Goal: Transaction & Acquisition: Book appointment/travel/reservation

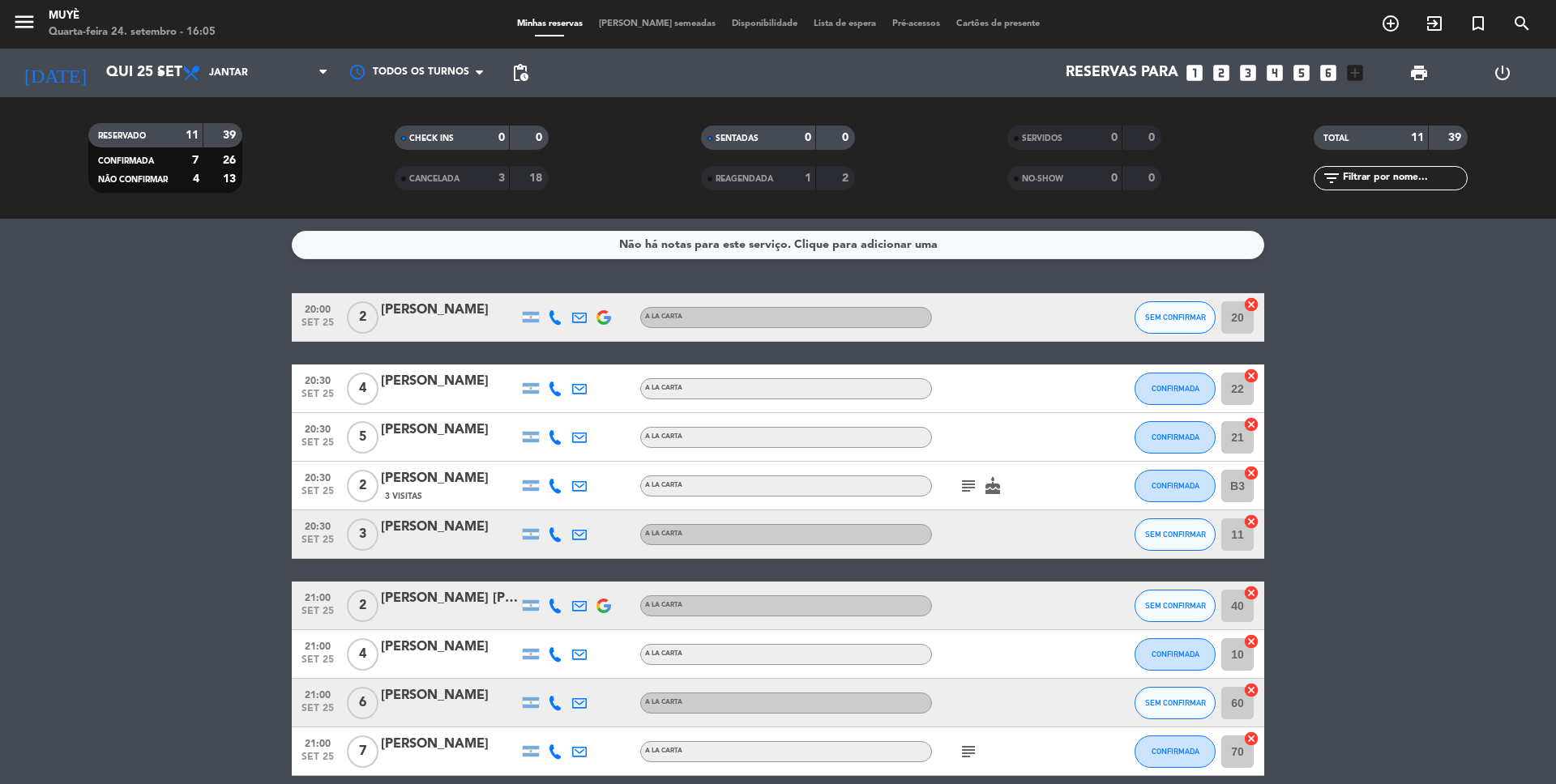
click at [1393, 24] on icon "add_circle_outline" at bounding box center [1390, 23] width 19 height 19
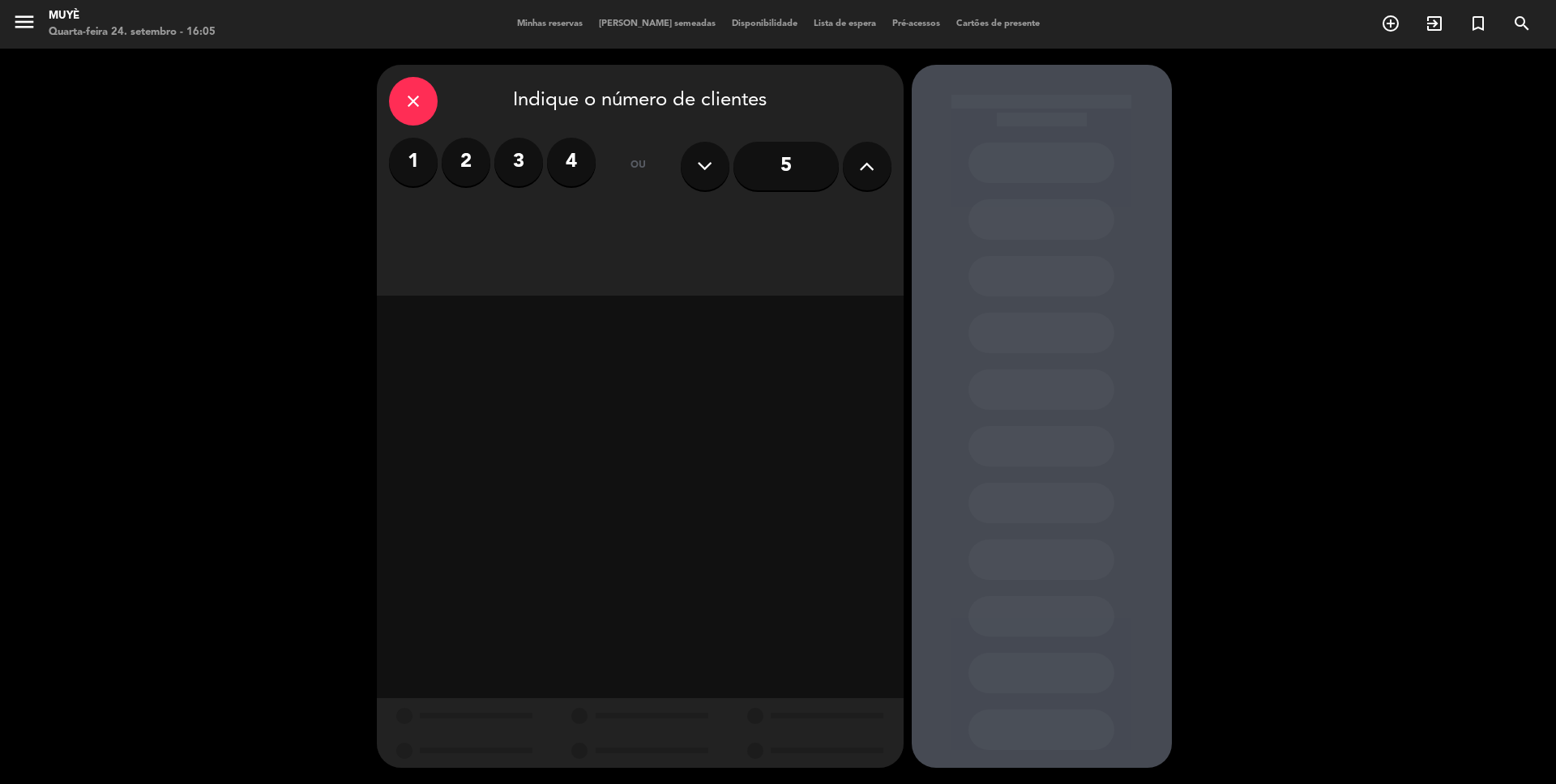
click at [469, 167] on label "2" at bounding box center [466, 162] width 48 height 48
click at [818, 224] on div "Jantar" at bounding box center [808, 222] width 165 height 33
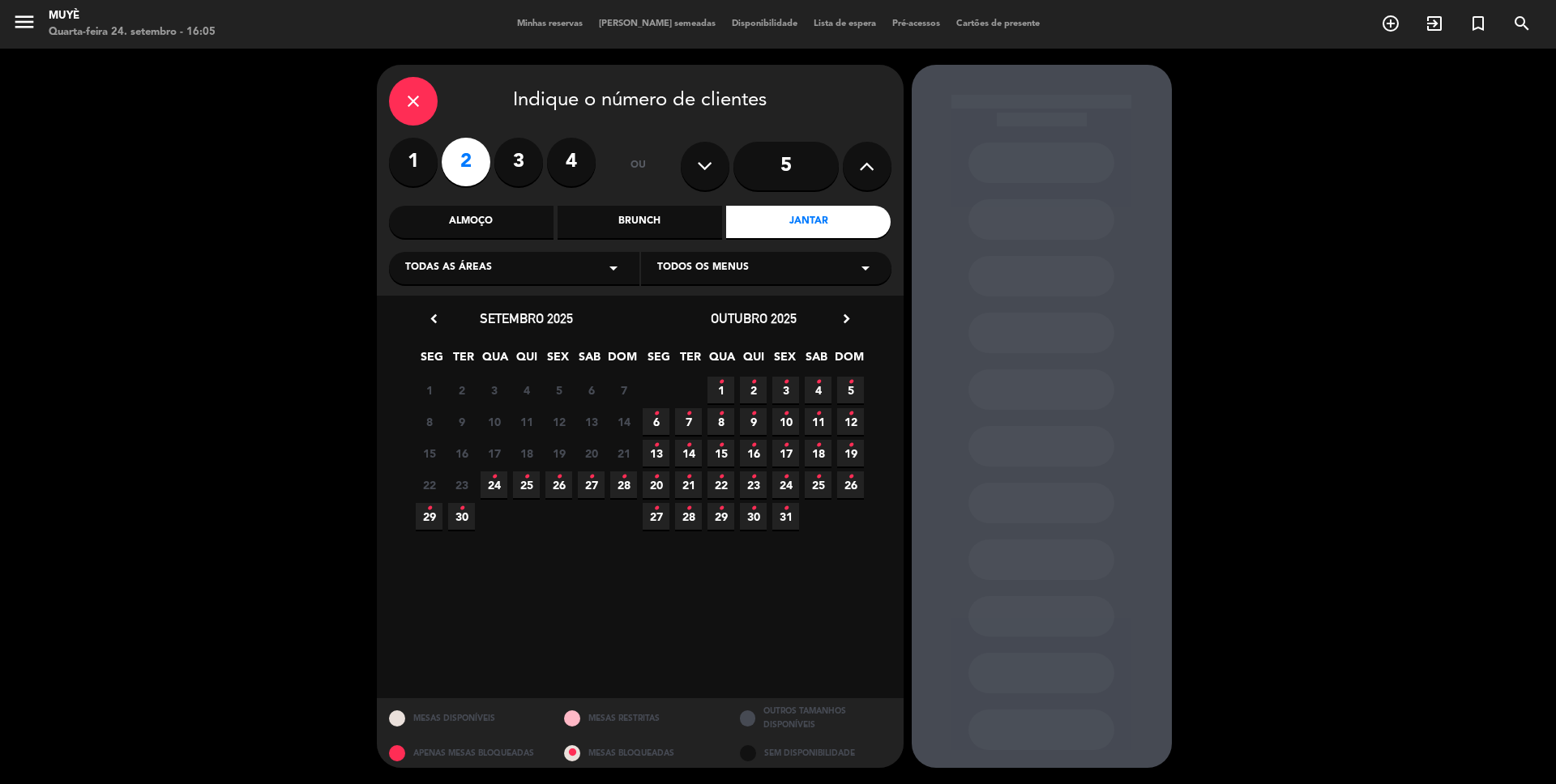
click at [464, 513] on span "30 •" at bounding box center [462, 517] width 27 height 27
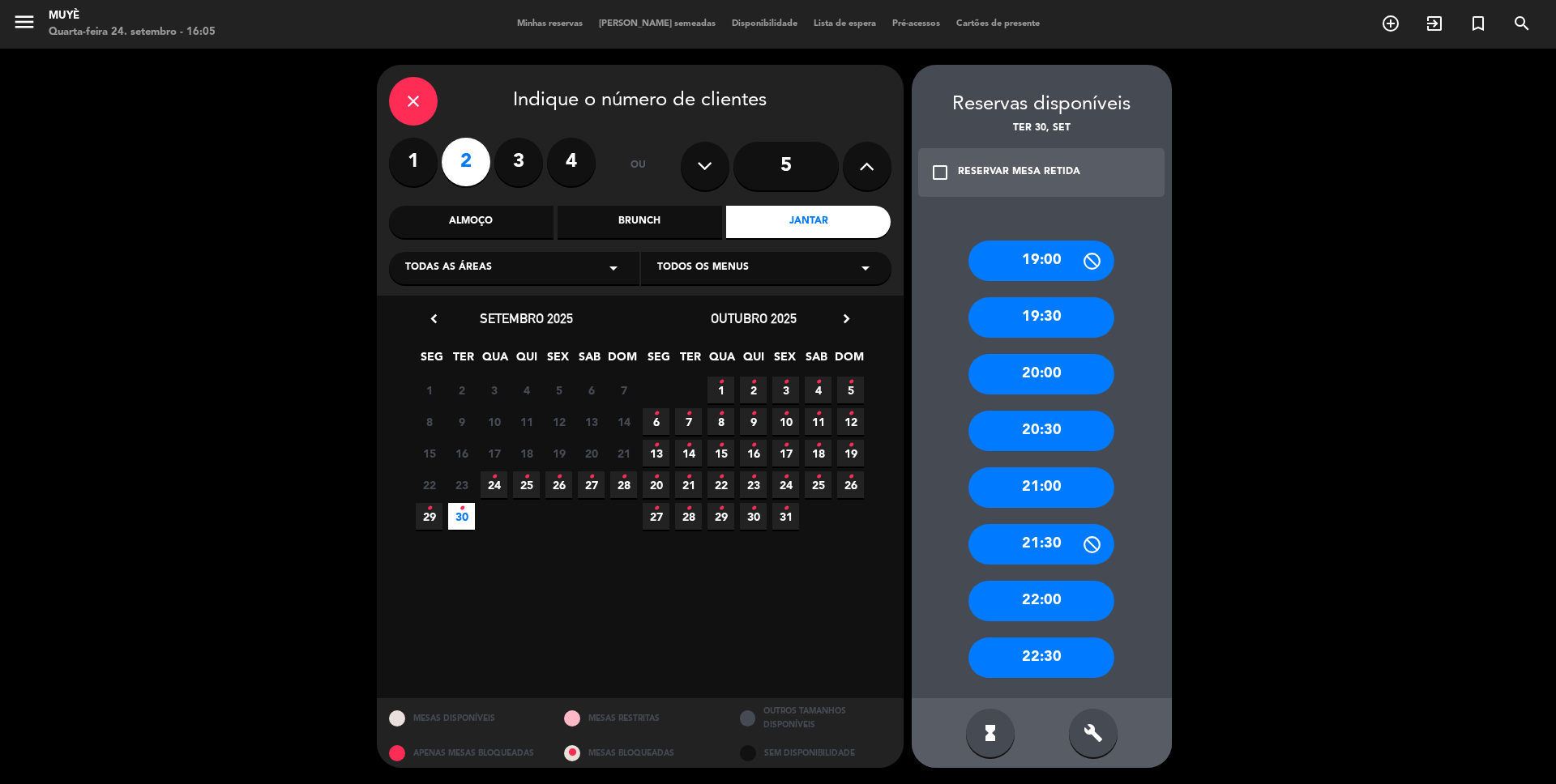
click at [1031, 388] on div "20:00" at bounding box center [1041, 374] width 146 height 41
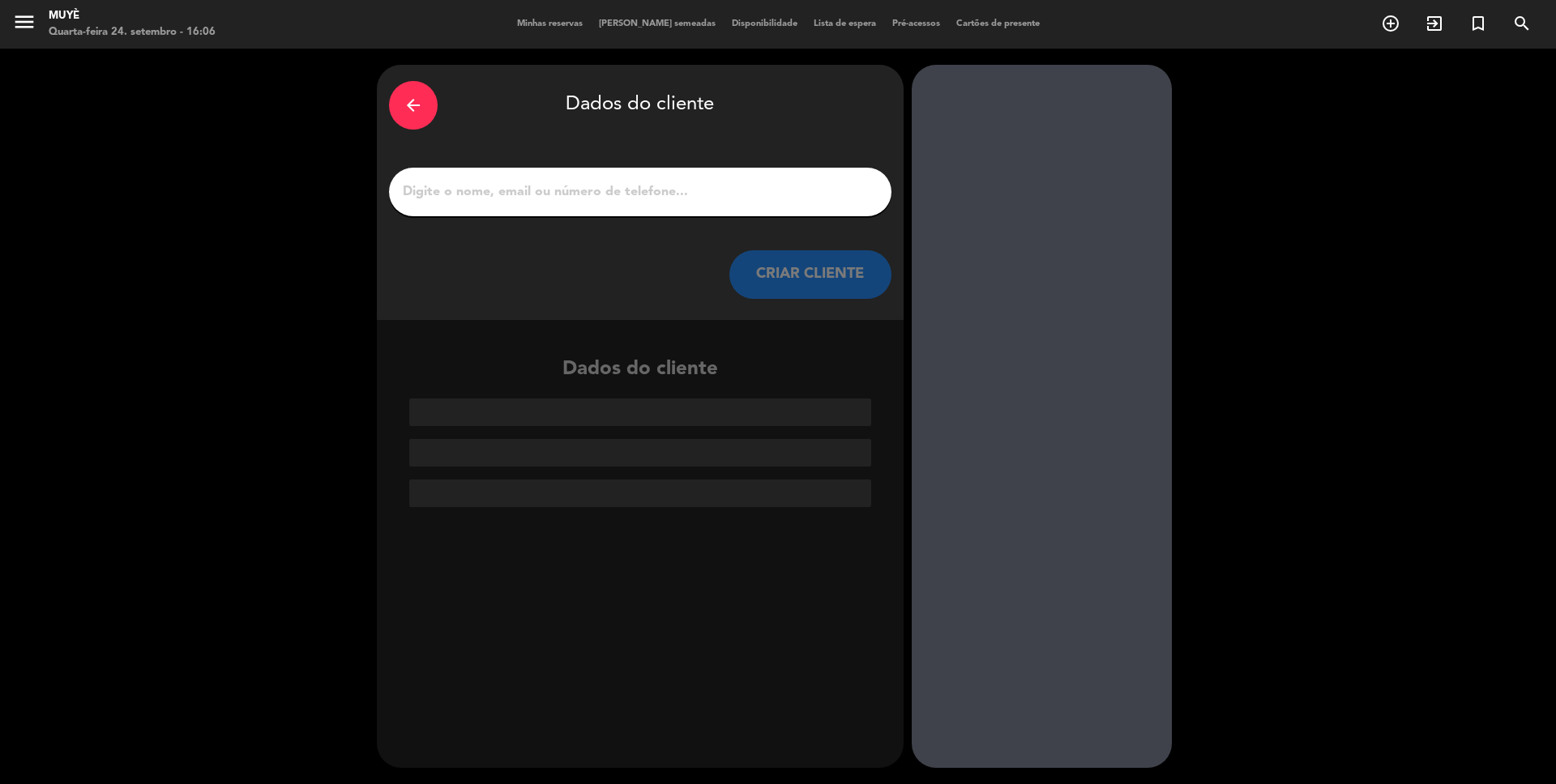
click at [498, 185] on input "1" at bounding box center [641, 192] width 478 height 23
paste input "[PERSON_NAME]"
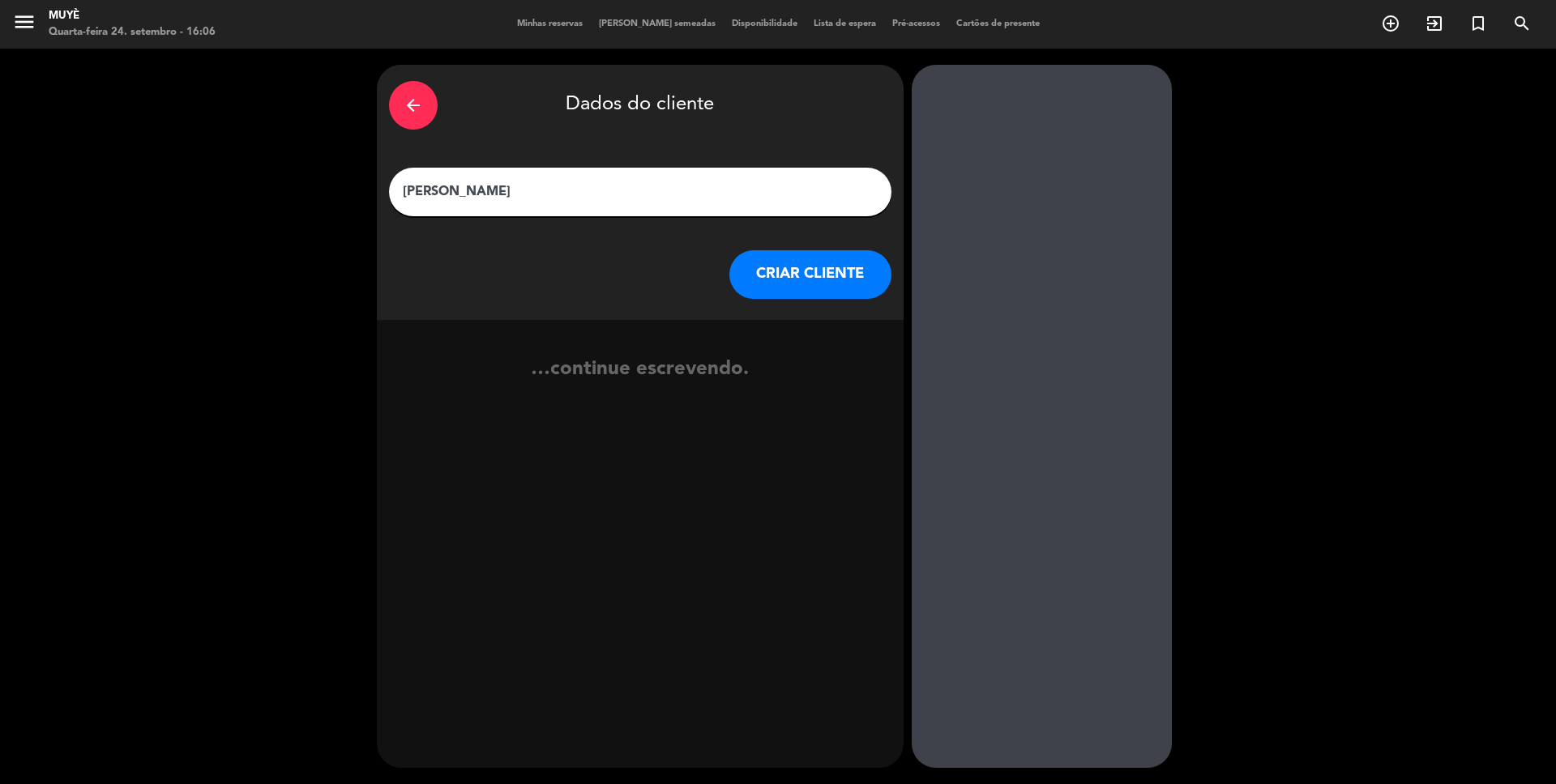
type input "[PERSON_NAME]"
click at [800, 277] on button "CRIAR CLIENTE" at bounding box center [810, 275] width 162 height 48
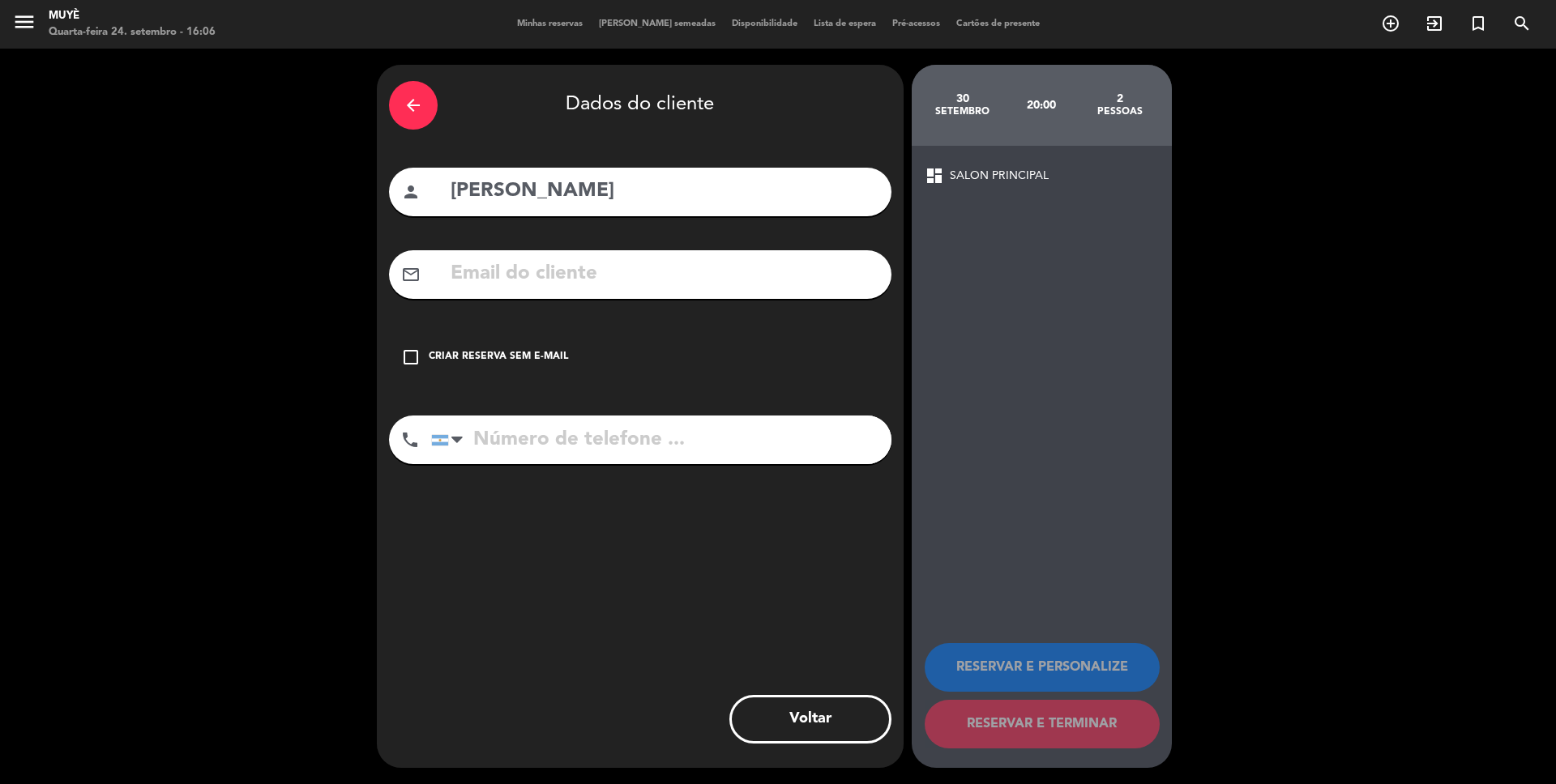
click at [526, 353] on div "Criar reserva sem e-mail" at bounding box center [498, 357] width 139 height 16
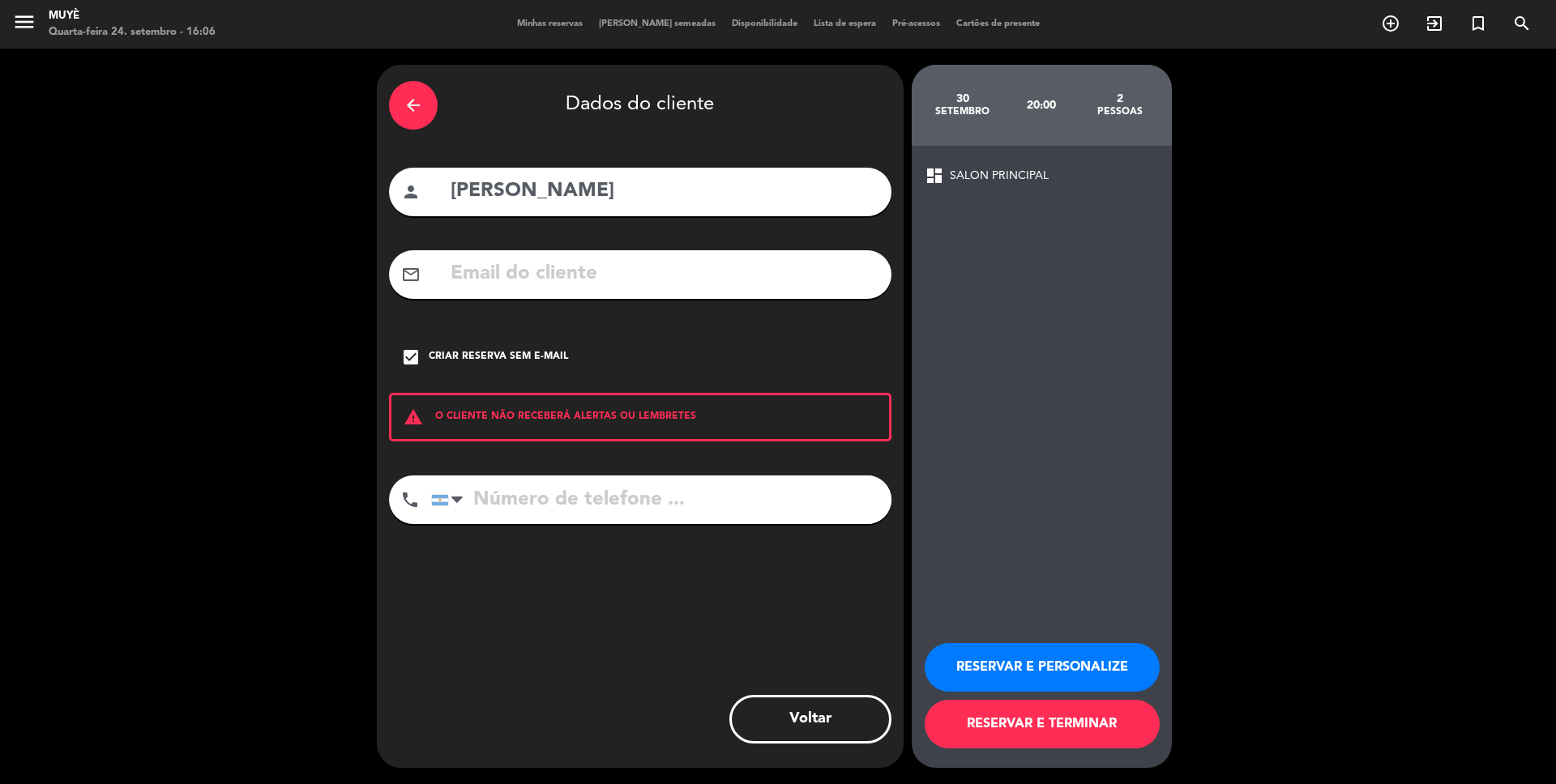
click at [1066, 653] on button "RESERVAR E PERSONALIZE" at bounding box center [1043, 667] width 235 height 48
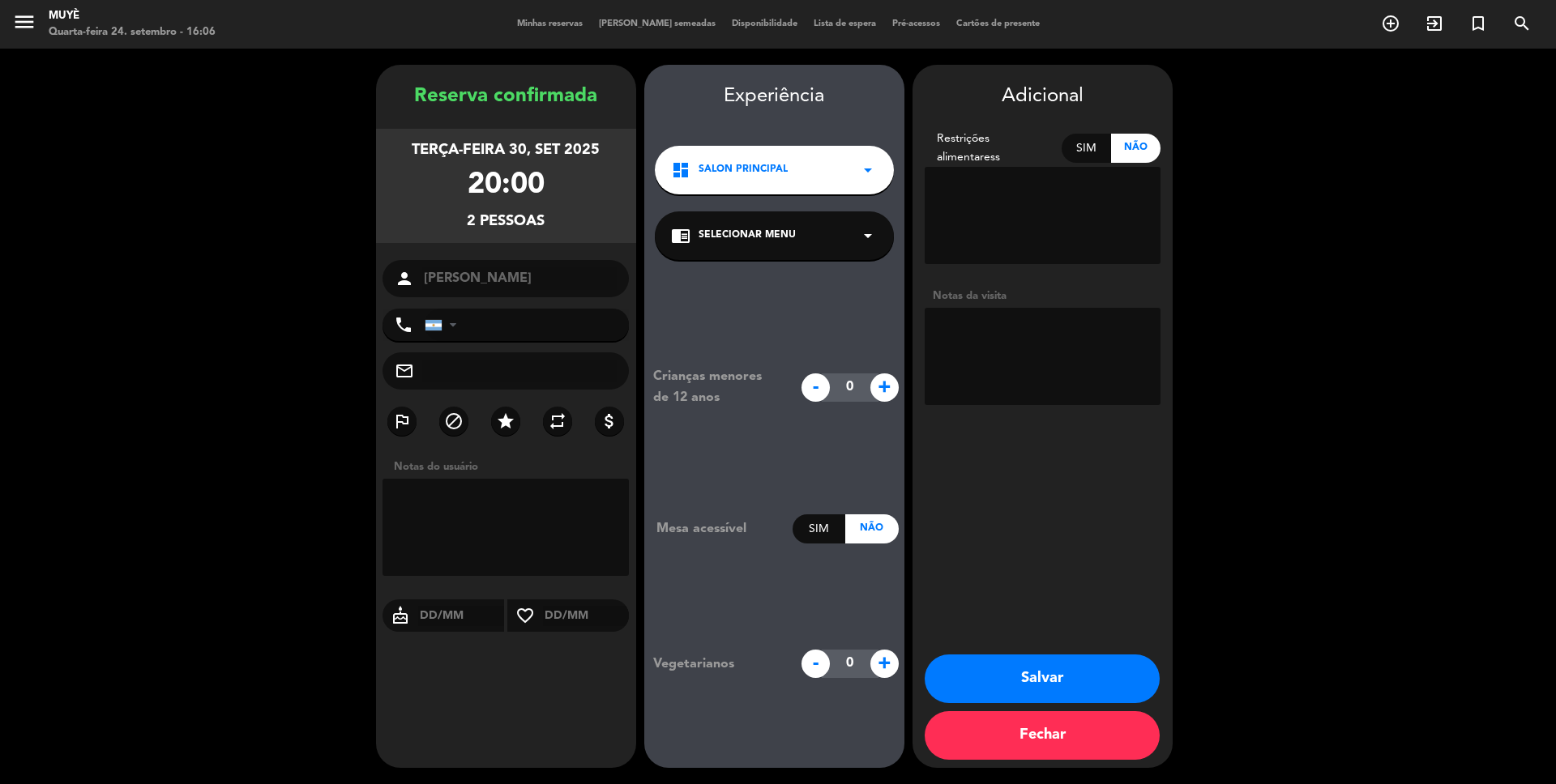
click at [1061, 350] on textarea at bounding box center [1043, 356] width 235 height 97
type textarea "prensa"
click at [508, 433] on label "star" at bounding box center [505, 421] width 29 height 29
click at [1055, 659] on button "Salvar" at bounding box center [1043, 679] width 235 height 48
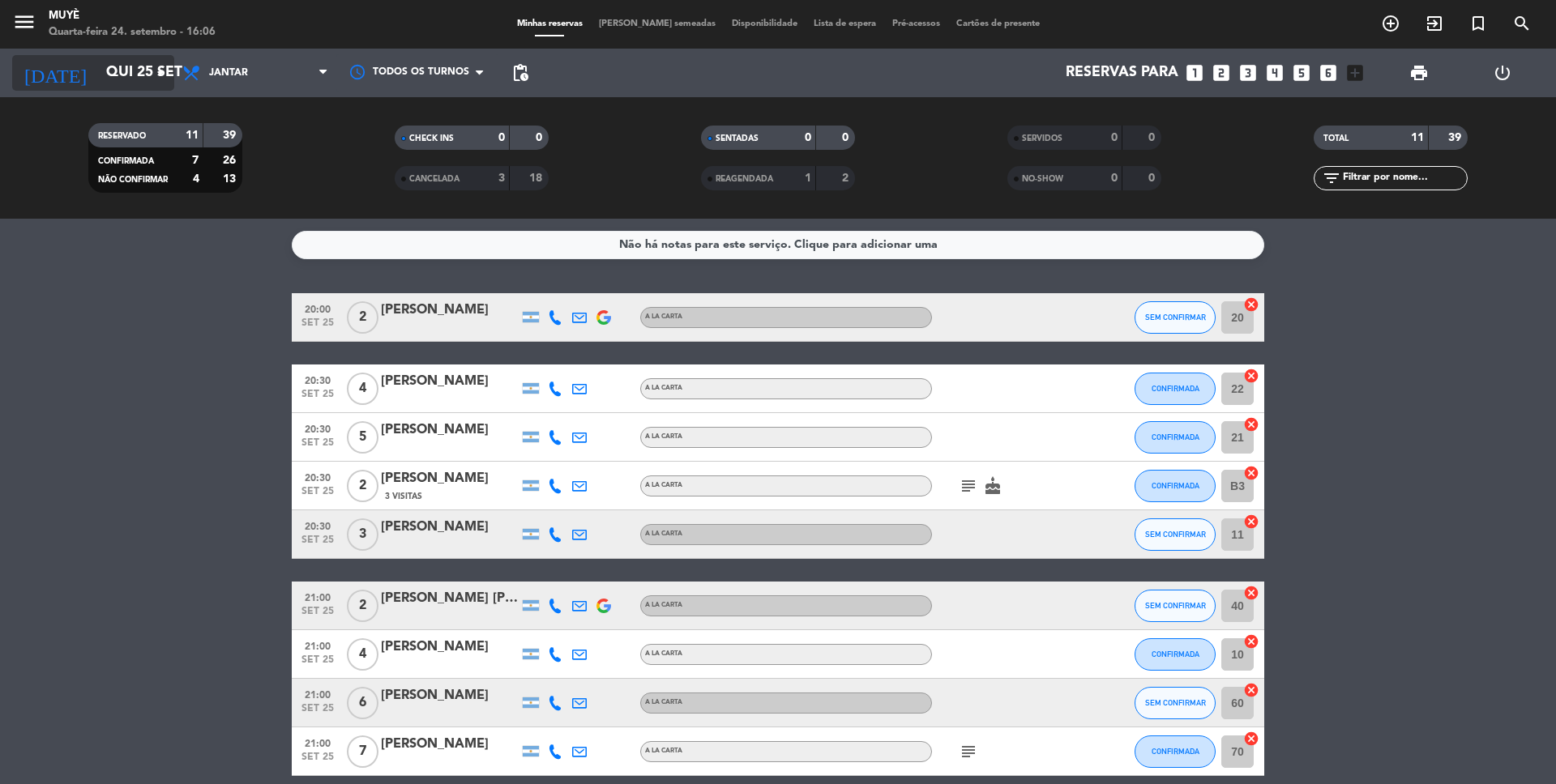
click at [133, 68] on input "Qui 25 set" at bounding box center [192, 73] width 188 height 33
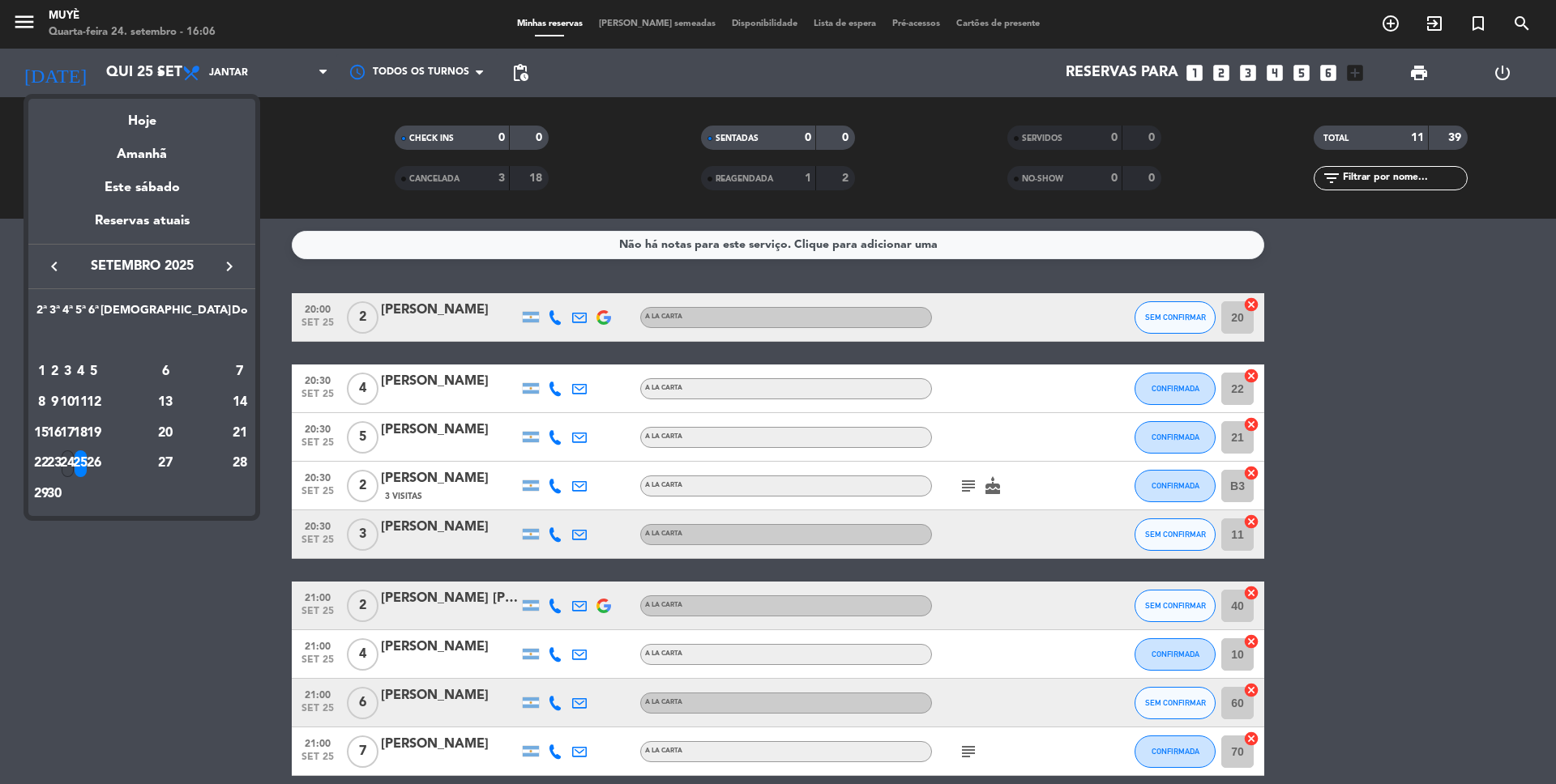
click at [73, 464] on div "24" at bounding box center [68, 464] width 13 height 28
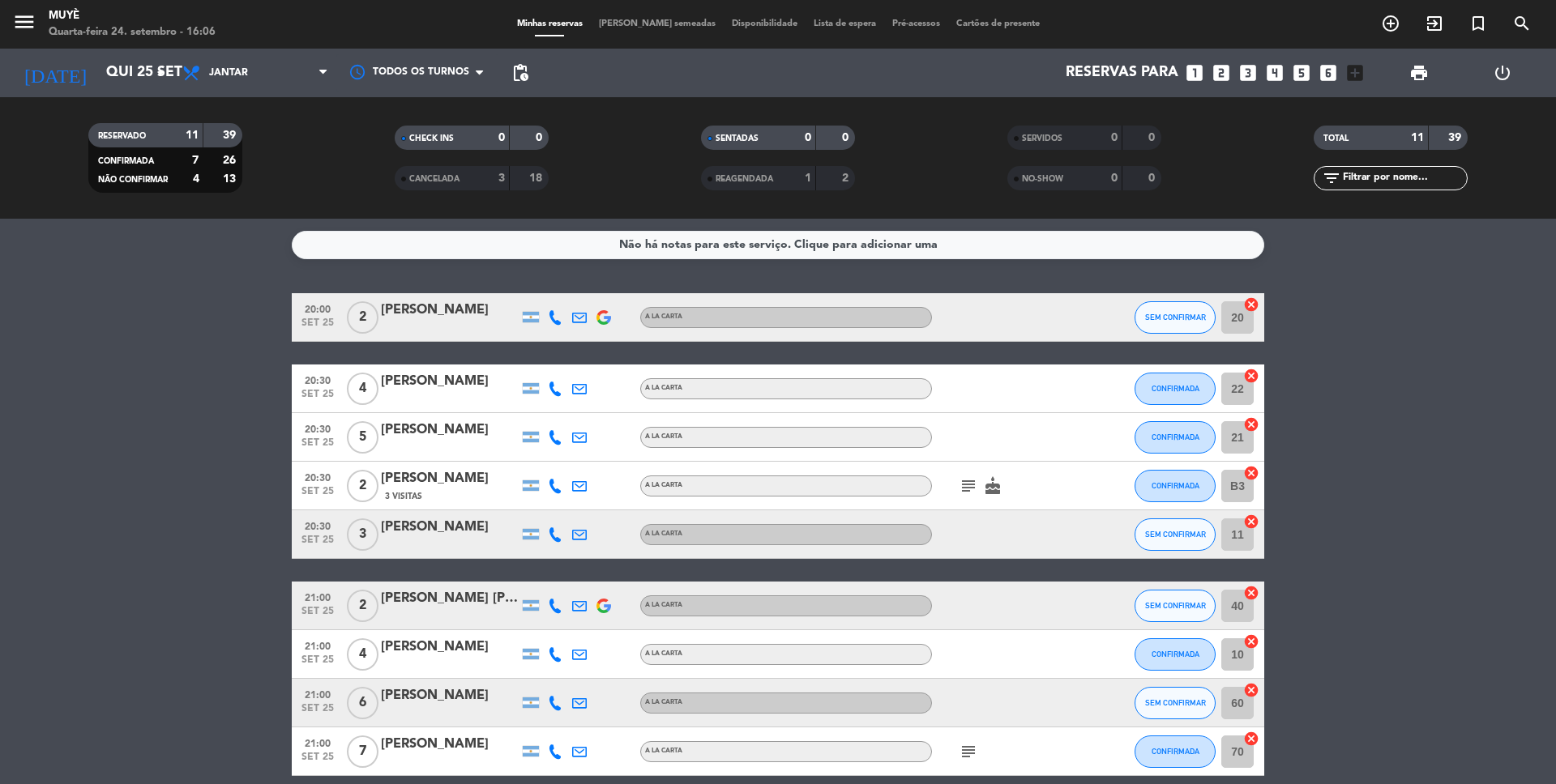
type input "Qua 24 set"
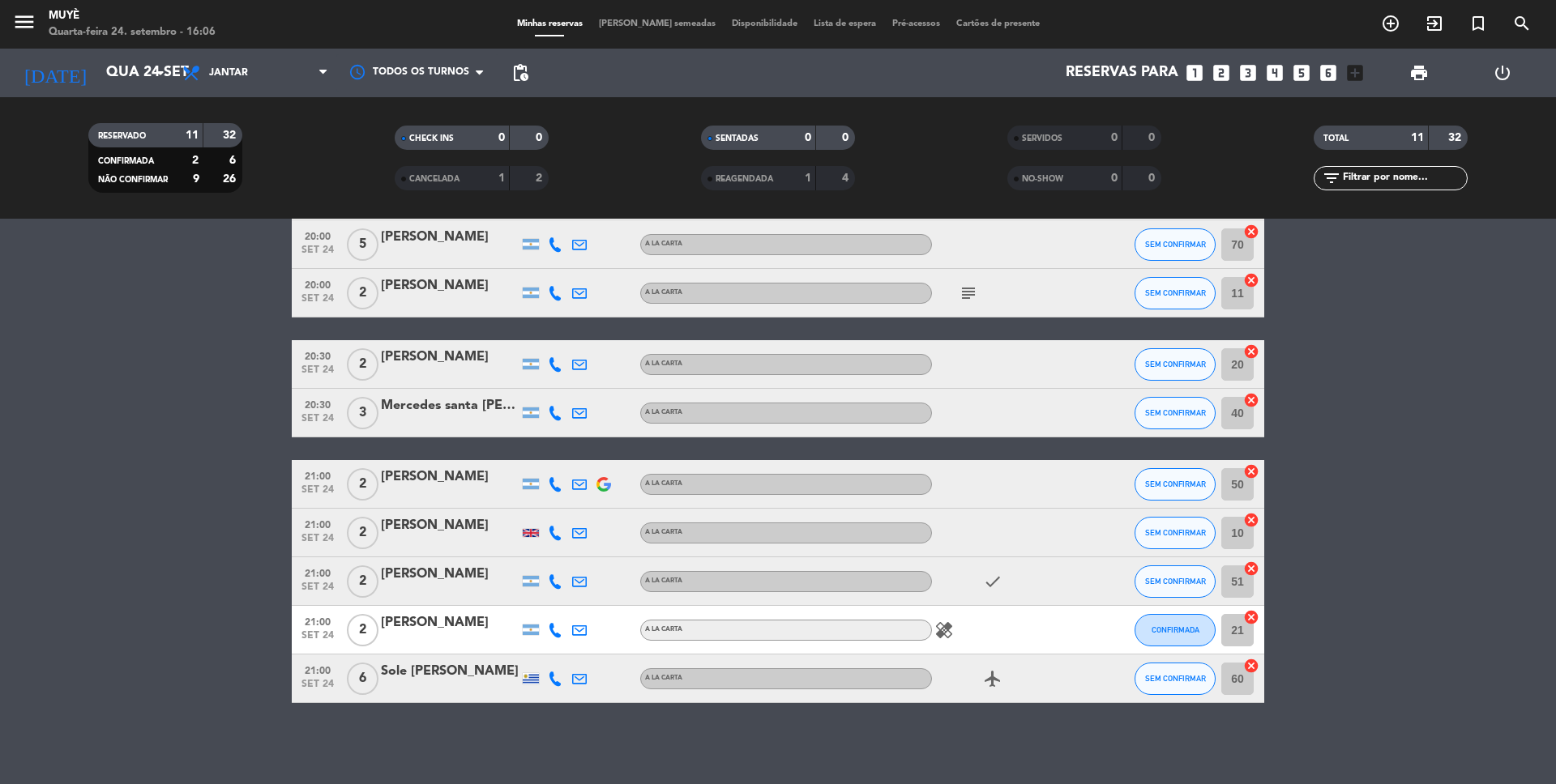
scroll to position [165, 0]
